Goal: Task Accomplishment & Management: Manage account settings

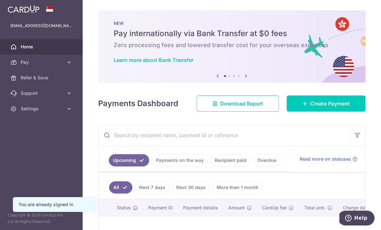
click at [0, 0] on button "button" at bounding box center [0, 0] width 0 height 0
click at [60, 111] on span "Settings" at bounding box center [42, 109] width 43 height 6
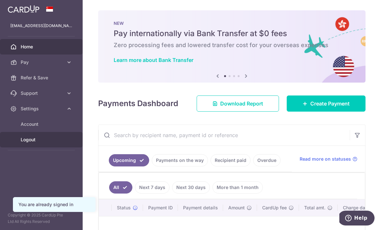
click at [52, 142] on span "Logout" at bounding box center [42, 140] width 43 height 6
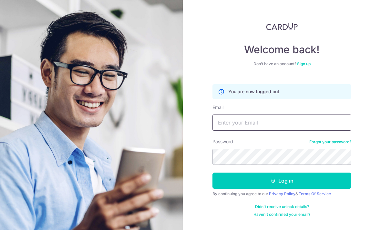
click at [297, 124] on input "Email" at bounding box center [281, 123] width 139 height 16
type input "[EMAIL_ADDRESS][DOMAIN_NAME]"
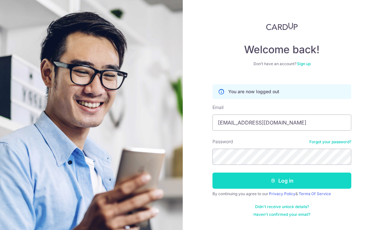
click at [300, 182] on button "Log in" at bounding box center [281, 181] width 139 height 16
